Goal: Task Accomplishment & Management: Manage account settings

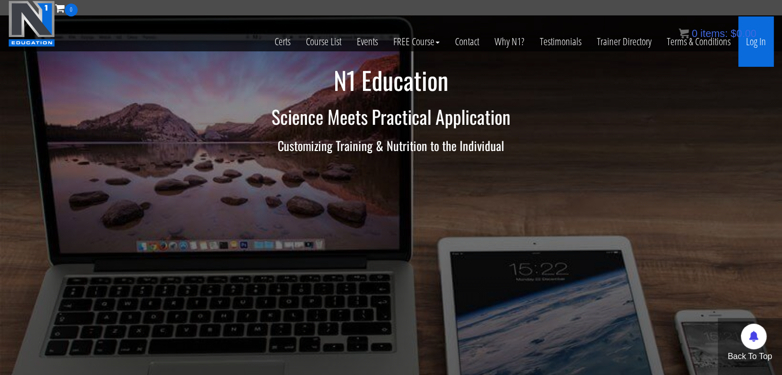
click at [757, 50] on link "Log In" at bounding box center [756, 41] width 35 height 50
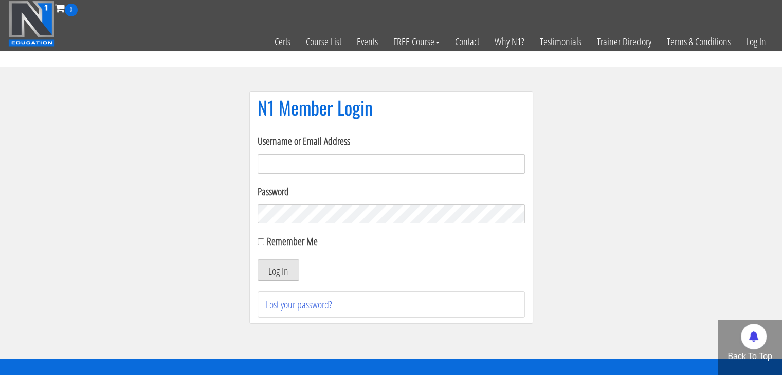
click at [412, 163] on input "Username or Email Address" at bounding box center [391, 164] width 267 height 20
type input "[EMAIL_ADDRESS][DOMAIN_NAME]"
click at [258, 260] on button "Log In" at bounding box center [279, 271] width 42 height 22
